Goal: Find specific page/section: Find specific page/section

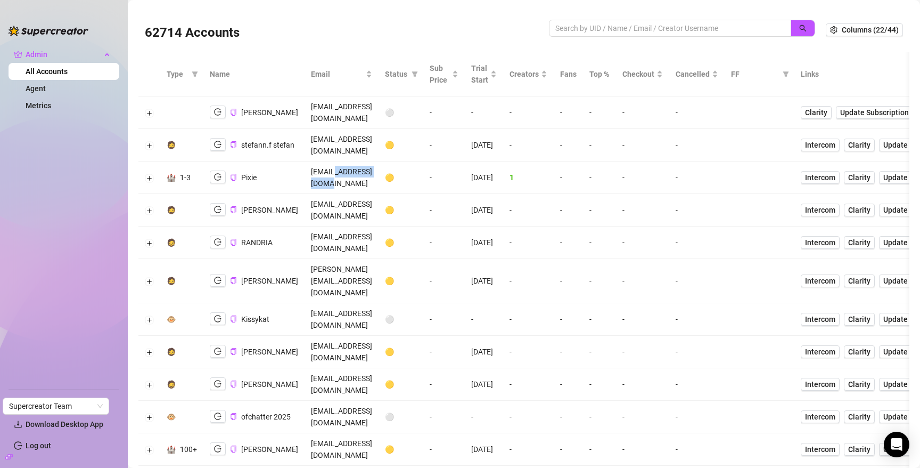
drag, startPoint x: 313, startPoint y: 161, endPoint x: 388, endPoint y: 162, distance: 74.6
click at [379, 162] on td "[EMAIL_ADDRESS][DOMAIN_NAME]" at bounding box center [342, 177] width 74 height 32
click at [710, 32] on input "search" at bounding box center [665, 28] width 221 height 12
paste input "0zQ2e6pOGYPisnKlKOOmFpmmvnO2"
click at [798, 25] on button "button" at bounding box center [803, 28] width 24 height 17
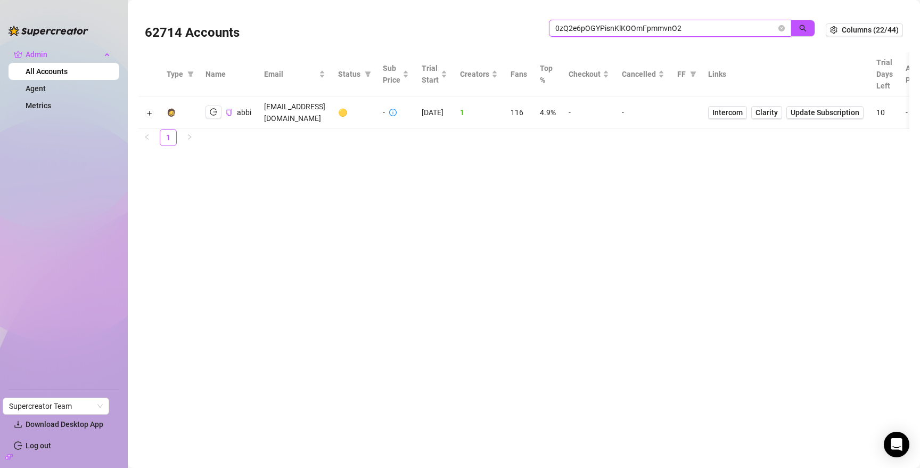
click at [596, 30] on input "0zQ2e6pOGYPisnKlKOOmFpmmvnO2" at bounding box center [665, 28] width 221 height 12
paste input "TxV2jhwEruf1XDW9vehOjN5vT2C"
click at [804, 26] on icon "search" at bounding box center [803, 28] width 7 height 7
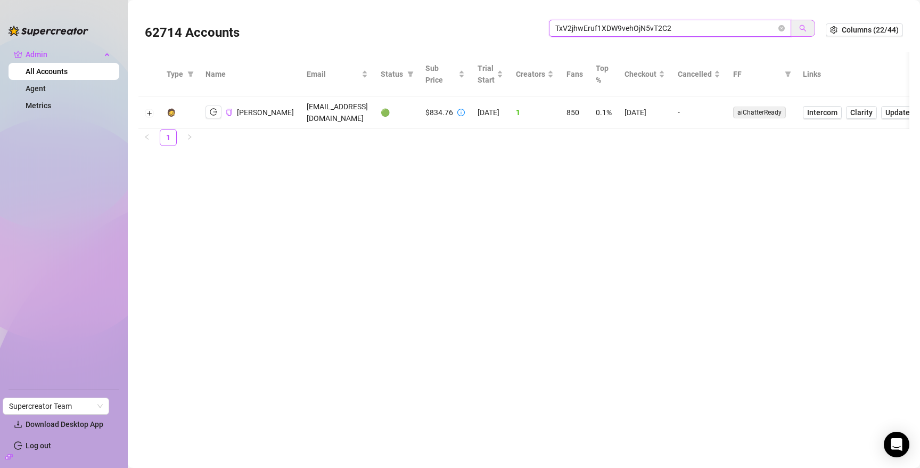
type input "TxV2jhwEruf1XDW9vehOjN5vT2C2"
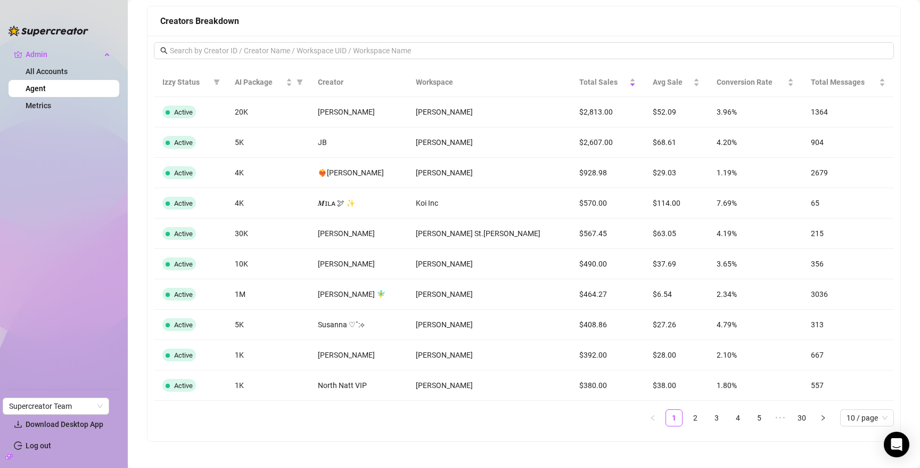
scroll to position [844, 0]
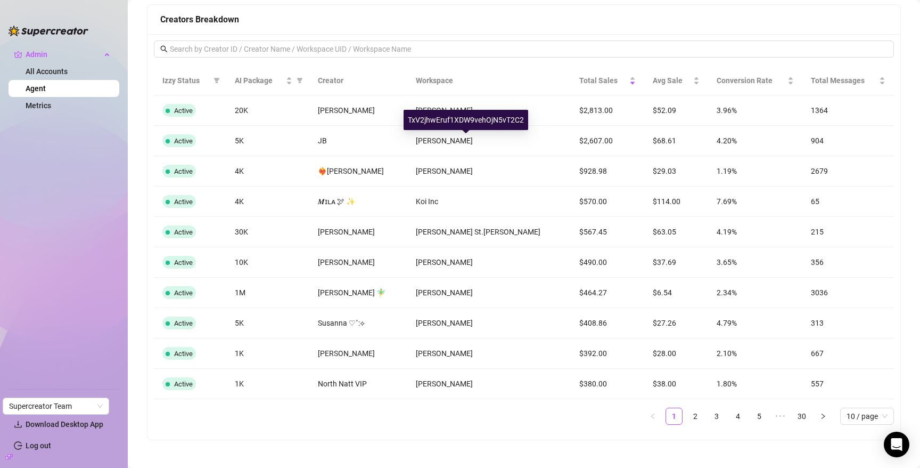
click at [469, 122] on div "TxV2jhwEruf1XDW9vehOjN5vT2C2" at bounding box center [466, 120] width 125 height 20
copy div "TxV2jhwEruf1XDW9vehOjN5vT2C2"
